Goal: Task Accomplishment & Management: Manage account settings

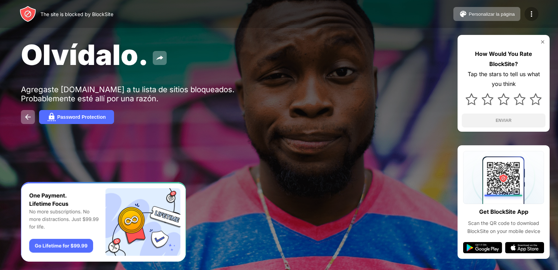
click at [531, 12] on img at bounding box center [531, 14] width 8 height 8
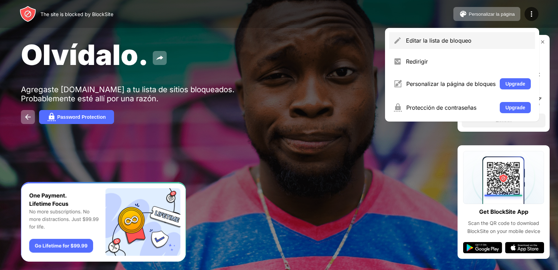
click at [415, 41] on div "Editar la lista de bloqueo" at bounding box center [468, 40] width 125 height 7
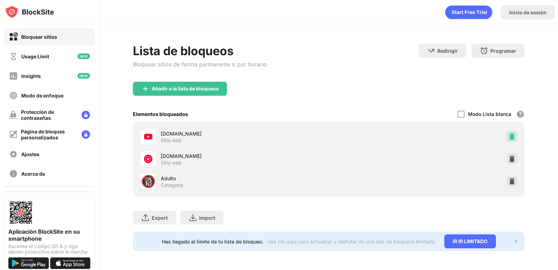
click at [510, 136] on img at bounding box center [511, 136] width 7 height 7
